Goal: Task Accomplishment & Management: Use online tool/utility

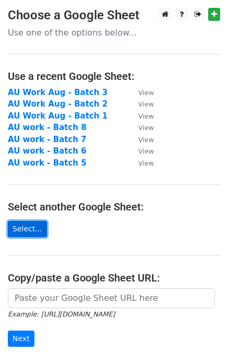
click at [32, 225] on link "Select..." at bounding box center [27, 229] width 39 height 16
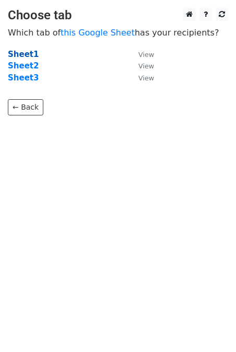
click at [22, 53] on strong "Sheet1" at bounding box center [23, 54] width 31 height 9
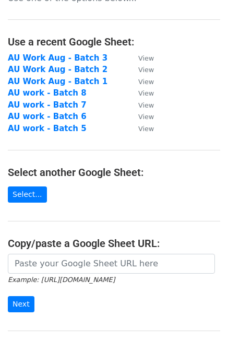
scroll to position [52, 0]
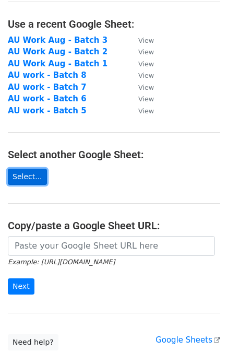
click at [32, 171] on link "Select..." at bounding box center [27, 177] width 39 height 16
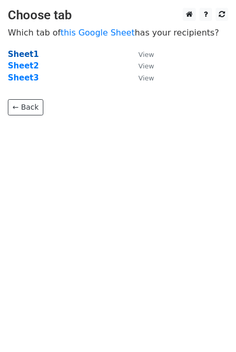
click at [27, 55] on strong "Sheet1" at bounding box center [23, 54] width 31 height 9
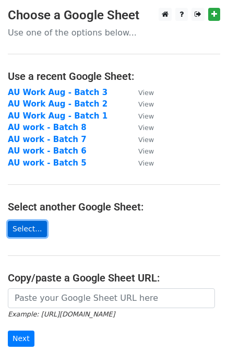
click at [27, 226] on link "Select..." at bounding box center [27, 229] width 39 height 16
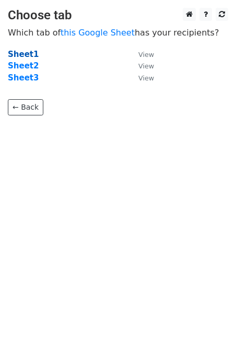
click at [20, 50] on strong "Sheet1" at bounding box center [23, 54] width 31 height 9
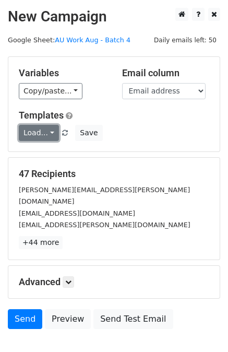
click at [50, 134] on link "Load..." at bounding box center [39, 133] width 40 height 16
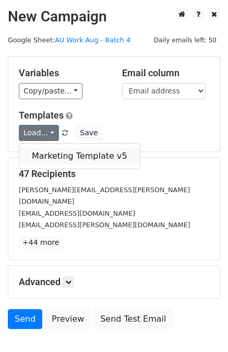
click at [69, 152] on link "Marketing Template v5" at bounding box center [79, 156] width 121 height 17
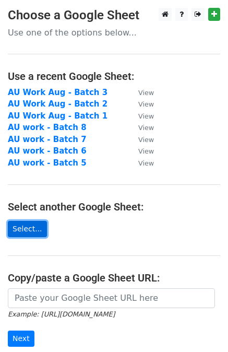
click at [27, 227] on link "Select..." at bounding box center [27, 229] width 39 height 16
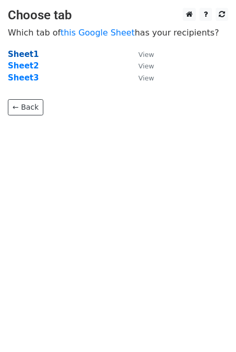
drag, startPoint x: 31, startPoint y: 52, endPoint x: 41, endPoint y: 68, distance: 18.7
click at [31, 52] on strong "Sheet1" at bounding box center [23, 54] width 31 height 9
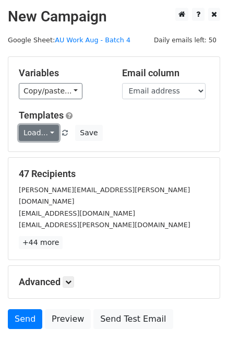
click at [49, 138] on link "Load..." at bounding box center [39, 133] width 40 height 16
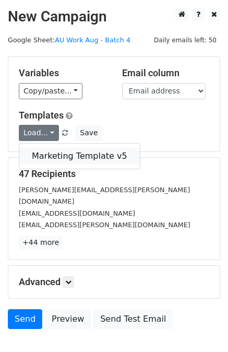
click at [56, 150] on link "Marketing Template v5" at bounding box center [79, 156] width 121 height 17
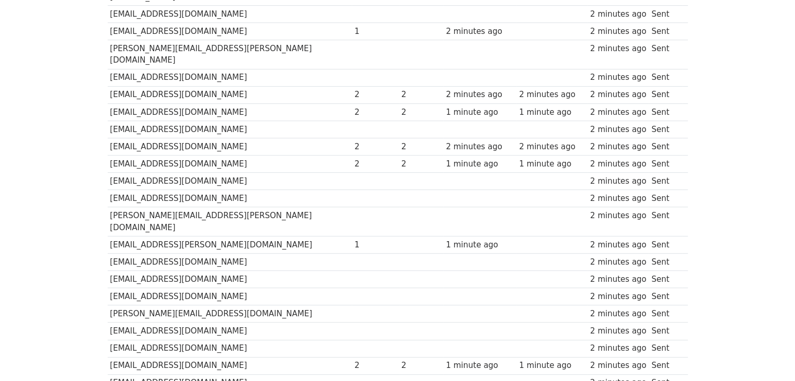
scroll to position [397, 0]
